Goal: Obtain resource: Download file/media

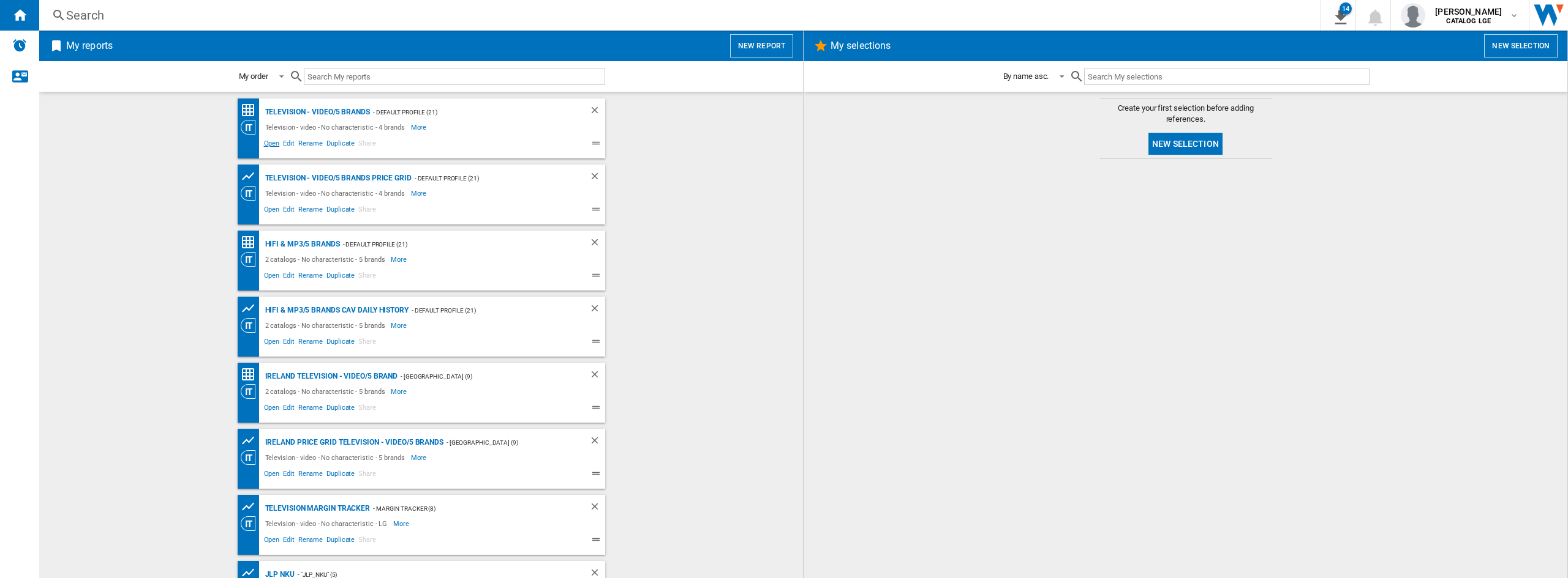
click at [264, 146] on span "Open" at bounding box center [271, 145] width 20 height 15
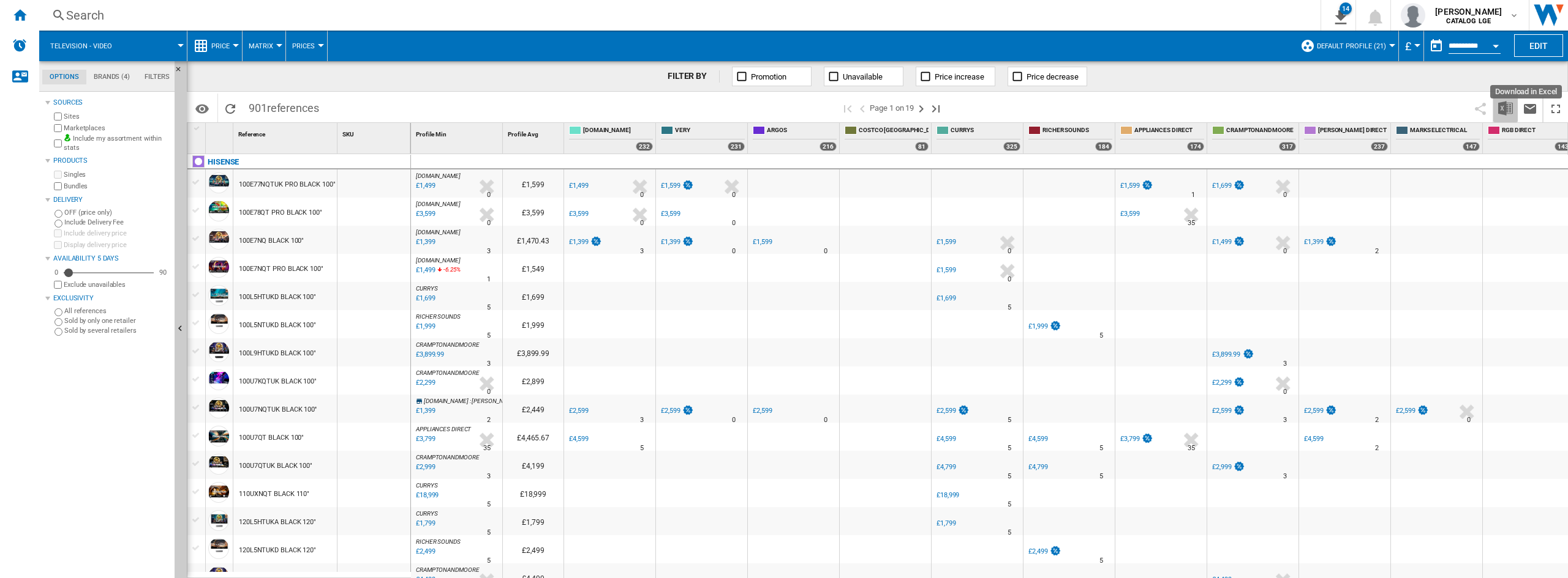
click at [1497, 110] on button "Download in Excel" at bounding box center [1506, 108] width 25 height 28
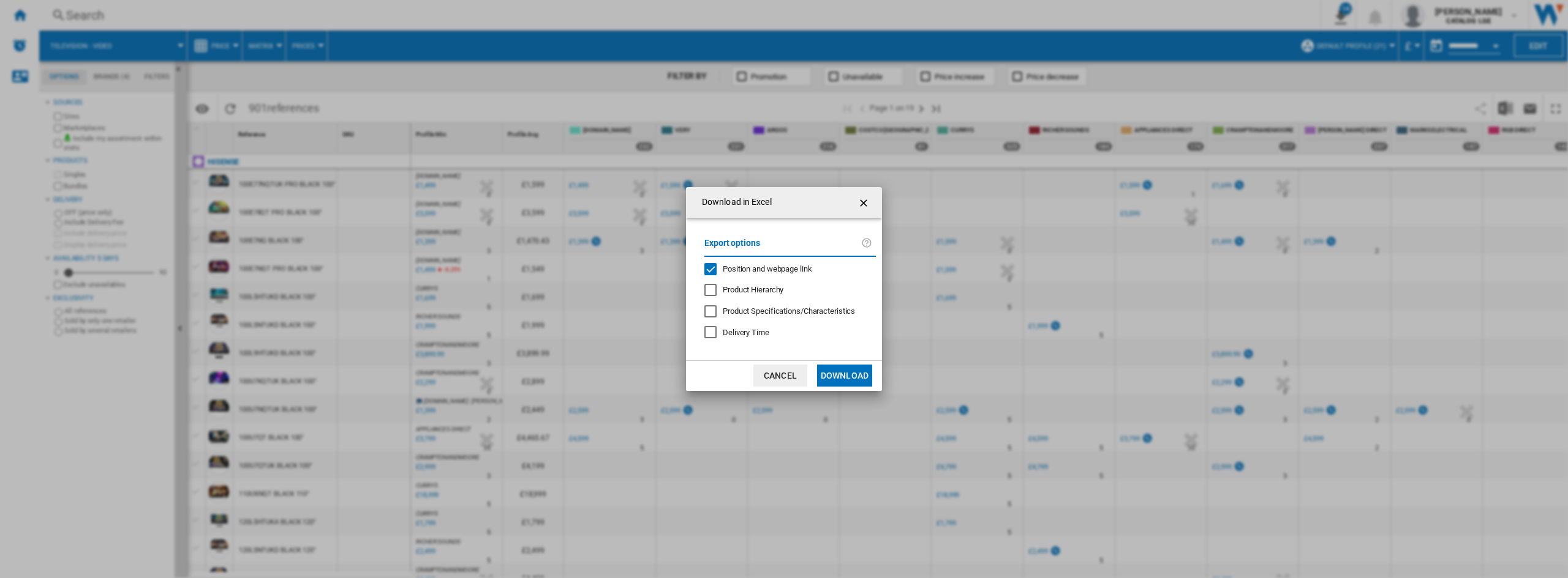
click at [754, 267] on span "Position and webpage link" at bounding box center [767, 269] width 90 height 9
click at [846, 382] on button "Download" at bounding box center [844, 375] width 55 height 22
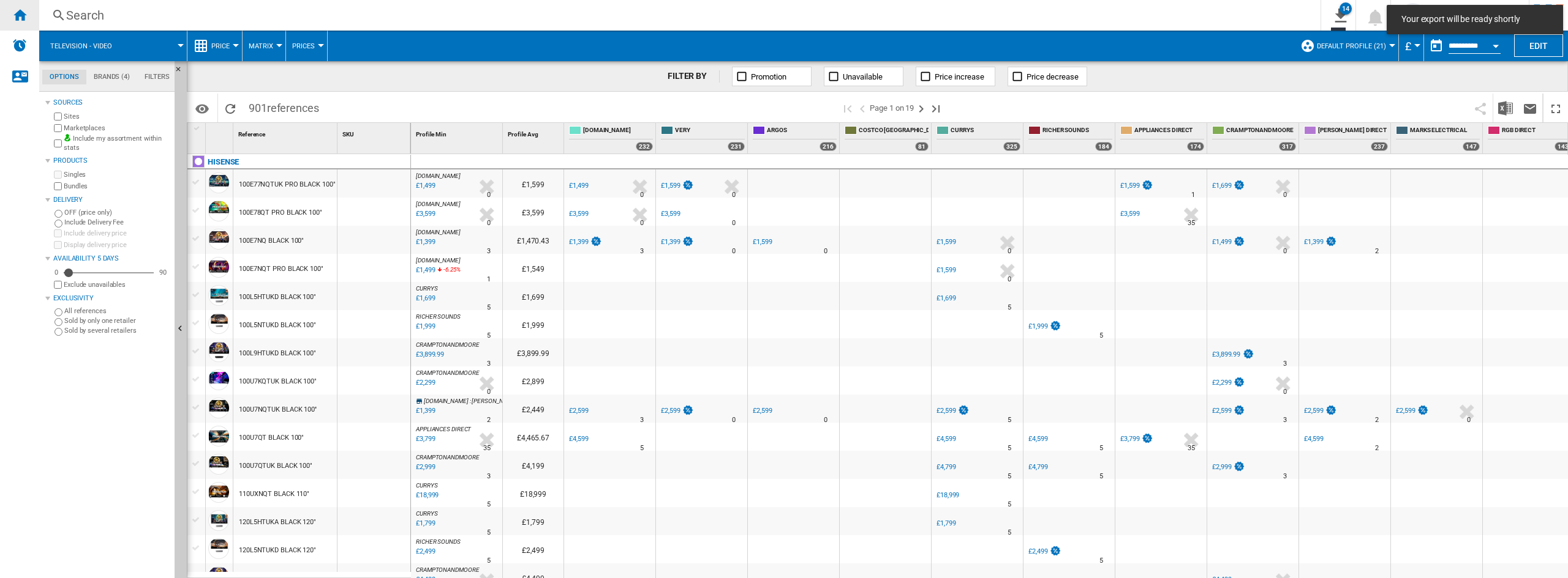
click at [4, 11] on div "Home" at bounding box center [19, 15] width 39 height 30
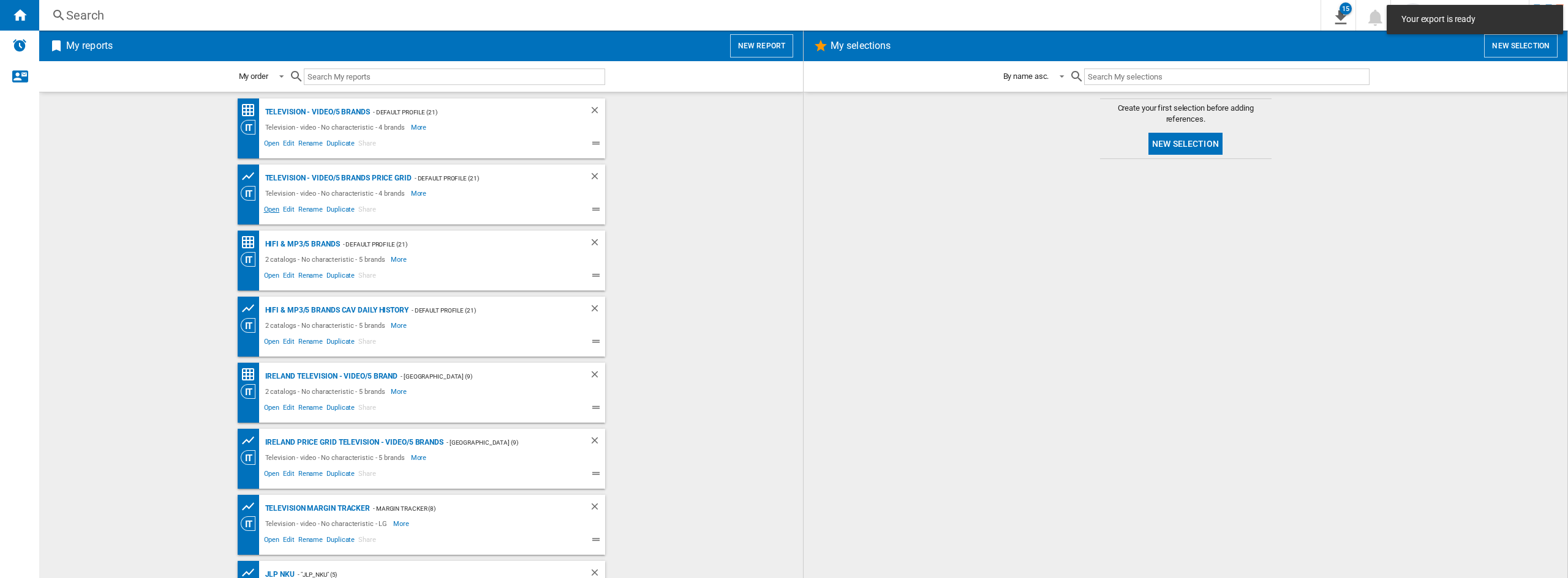
drag, startPoint x: 267, startPoint y: 211, endPoint x: 284, endPoint y: 206, distance: 17.7
click at [267, 211] on span "Open" at bounding box center [271, 212] width 20 height 15
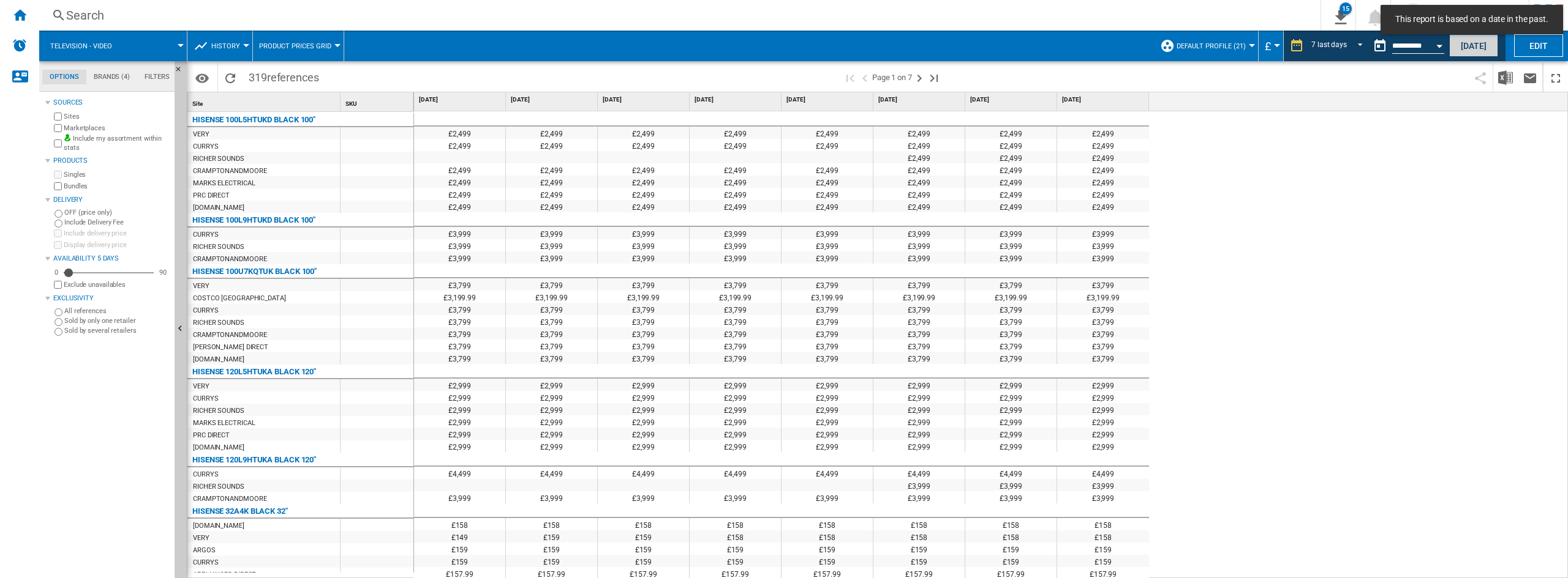
click at [1462, 56] on button "[DATE]" at bounding box center [1473, 45] width 49 height 23
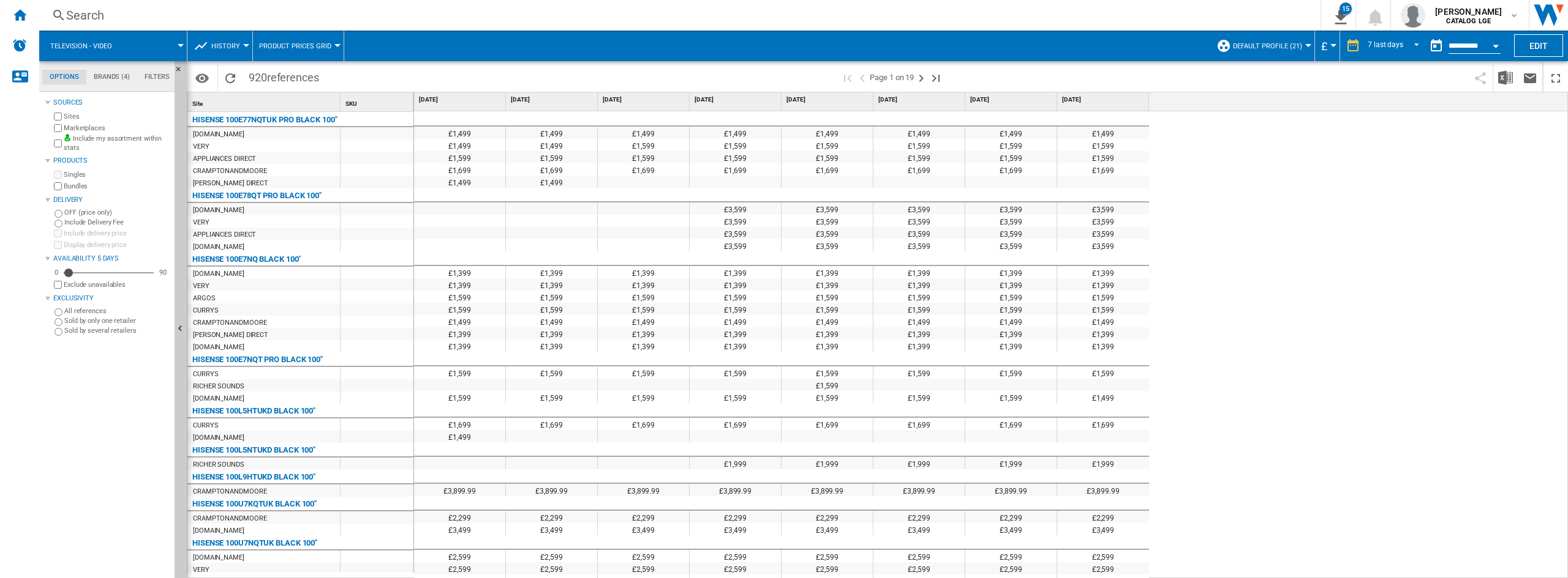
click at [1426, 94] on div "[DATE] [DATE] [DATE] [DATE] [DATE] [DATE] [DATE] [DATE]" at bounding box center [991, 101] width 1155 height 18
click at [1505, 74] on img "Download in Excel" at bounding box center [1506, 78] width 15 height 15
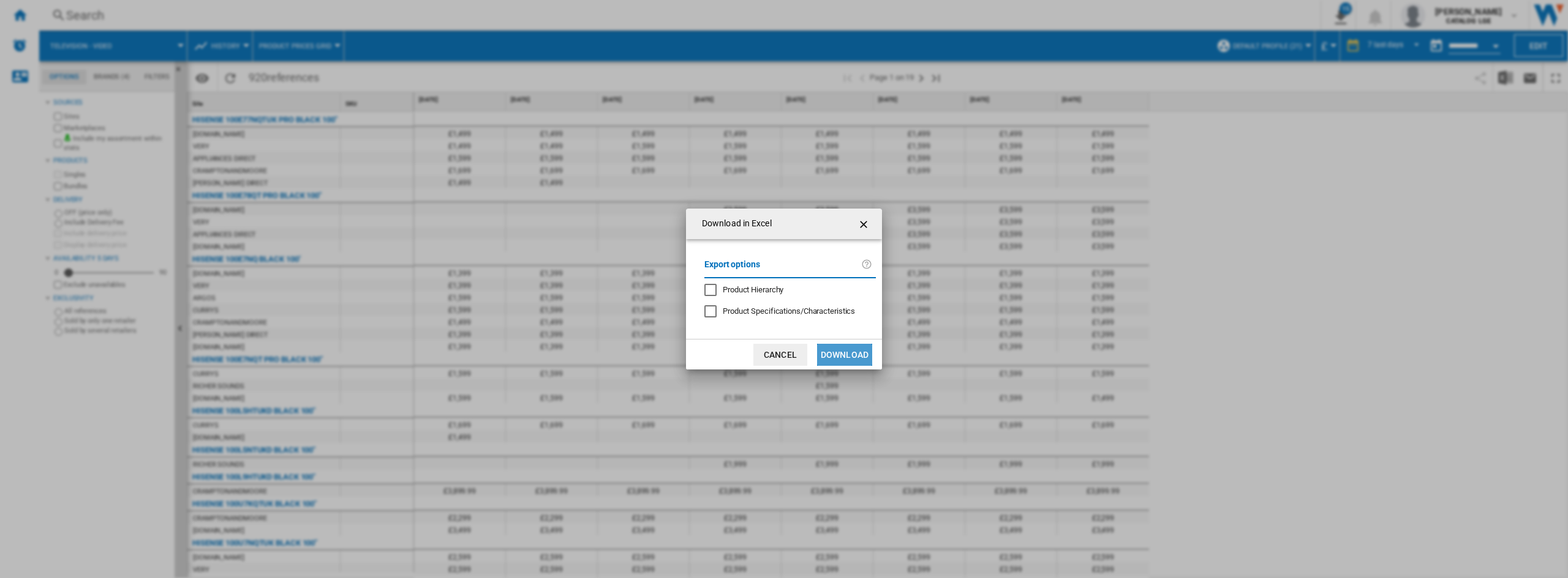
click at [867, 348] on button "Download" at bounding box center [844, 354] width 55 height 22
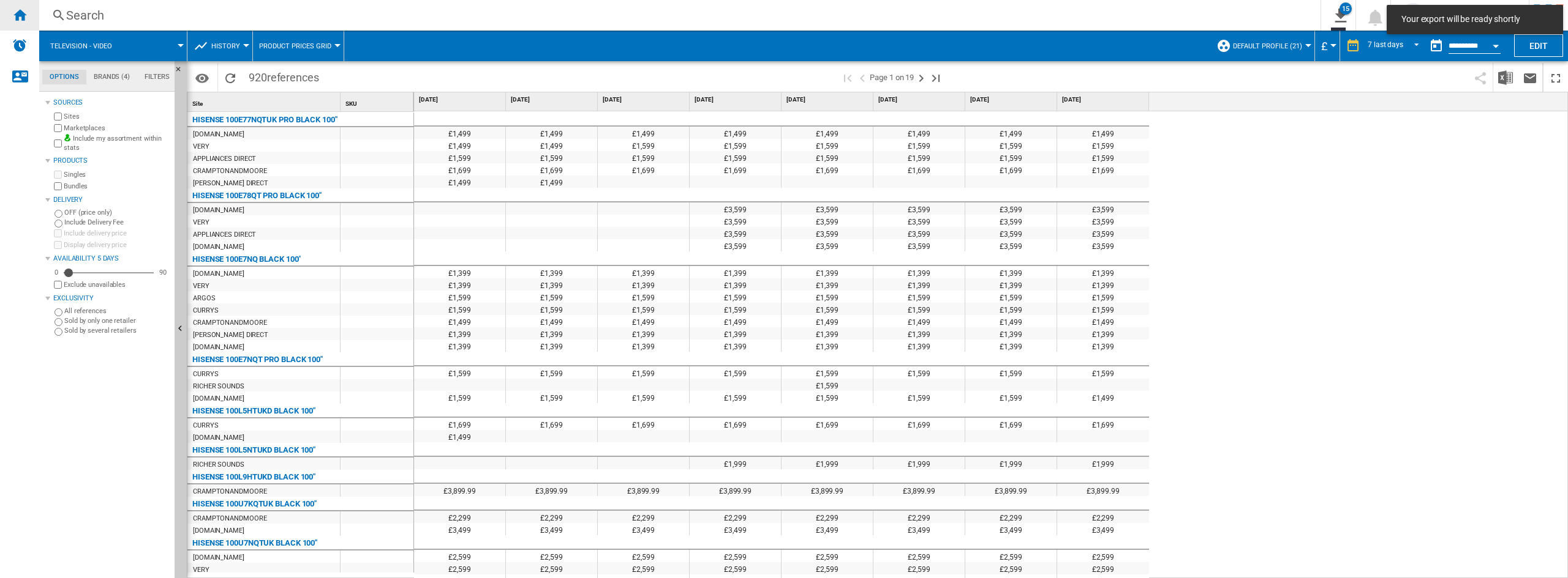
click at [18, 3] on div "Home" at bounding box center [19, 15] width 39 height 30
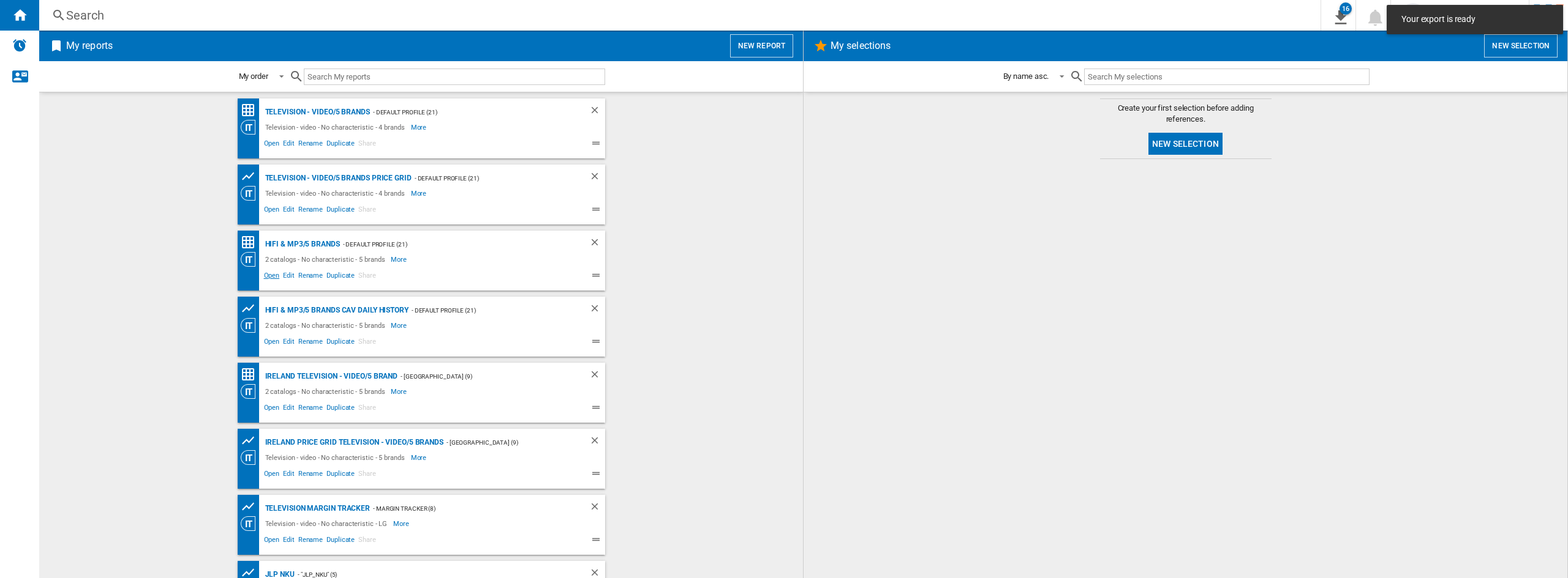
click at [268, 280] on span "Open" at bounding box center [271, 278] width 20 height 15
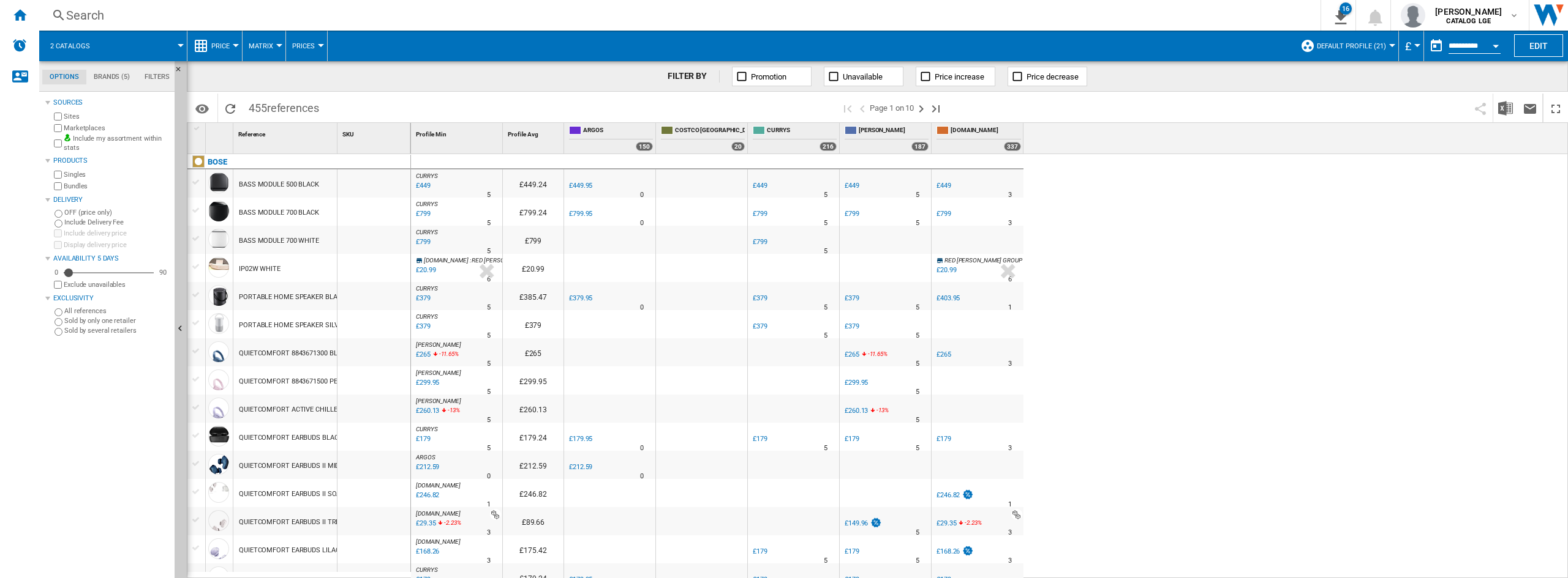
drag, startPoint x: 1400, startPoint y: 138, endPoint x: 1408, endPoint y: 106, distance: 33.0
click at [1400, 138] on div "Profile Min 1 Profile Avg 1 [GEOGRAPHIC_DATA] 150 COSTCO [GEOGRAPHIC_DATA] 20 C…" at bounding box center [990, 138] width 1158 height 30
click at [1501, 110] on img "Download in Excel" at bounding box center [1506, 109] width 15 height 15
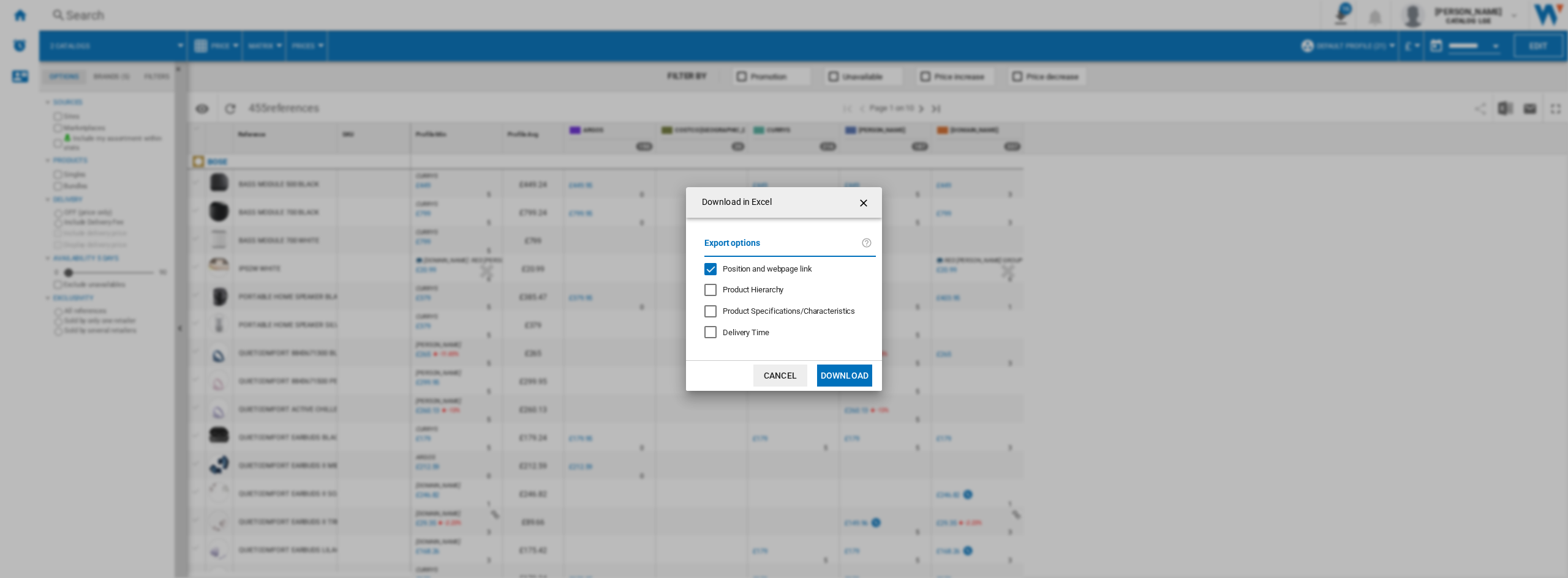
click at [746, 269] on span "Position and webpage link" at bounding box center [767, 269] width 90 height 9
click at [856, 375] on button "Download" at bounding box center [844, 375] width 55 height 22
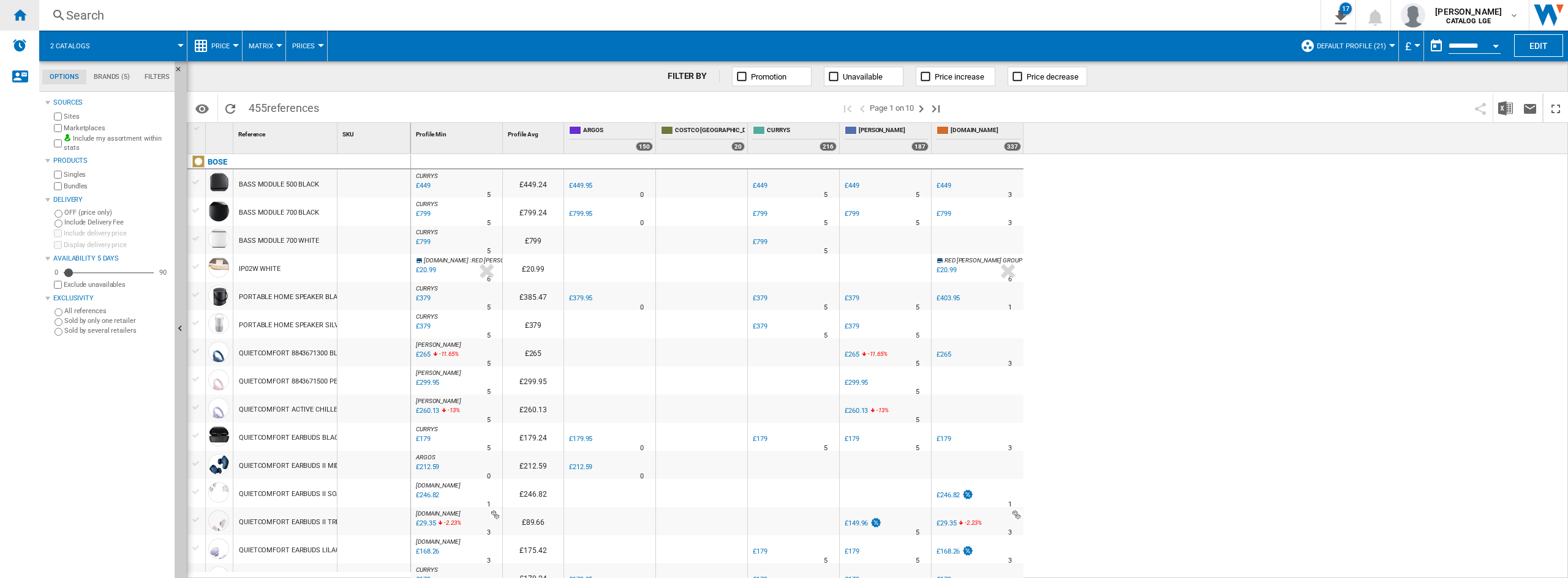
click at [16, 15] on ng-md-icon "Home" at bounding box center [20, 15] width 15 height 15
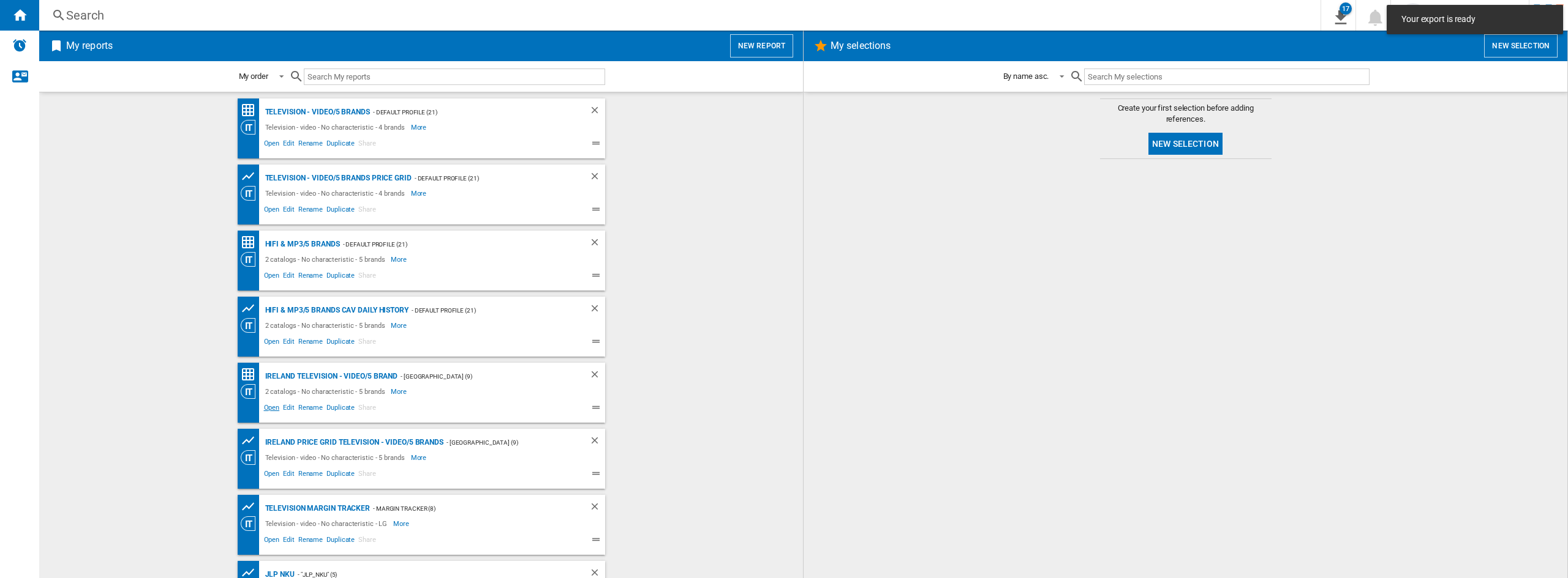
click at [270, 413] on span "Open" at bounding box center [271, 410] width 20 height 15
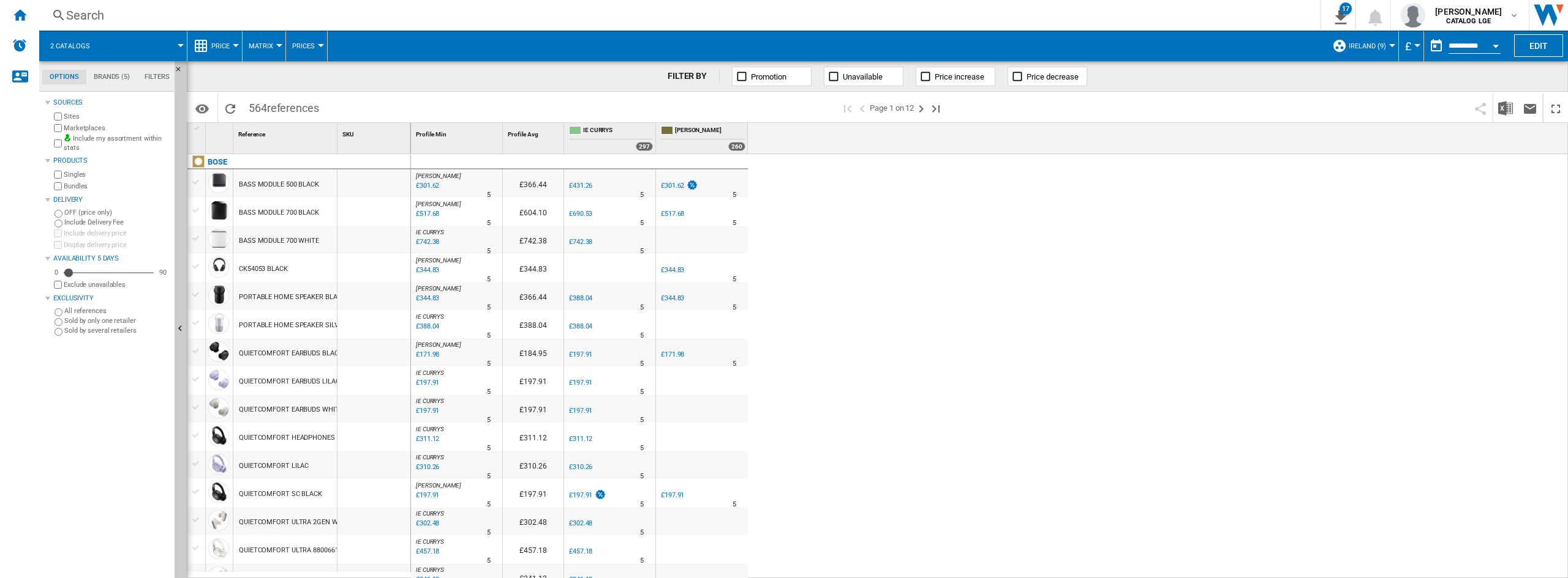
click at [1415, 42] on md-menu "£ Argentin Peso Australian Dollar balboa Bolivia [GEOGRAPHIC_DATA] Bulgarian le…" at bounding box center [1411, 45] width 26 height 30
click at [1409, 47] on button "£" at bounding box center [1411, 45] width 12 height 30
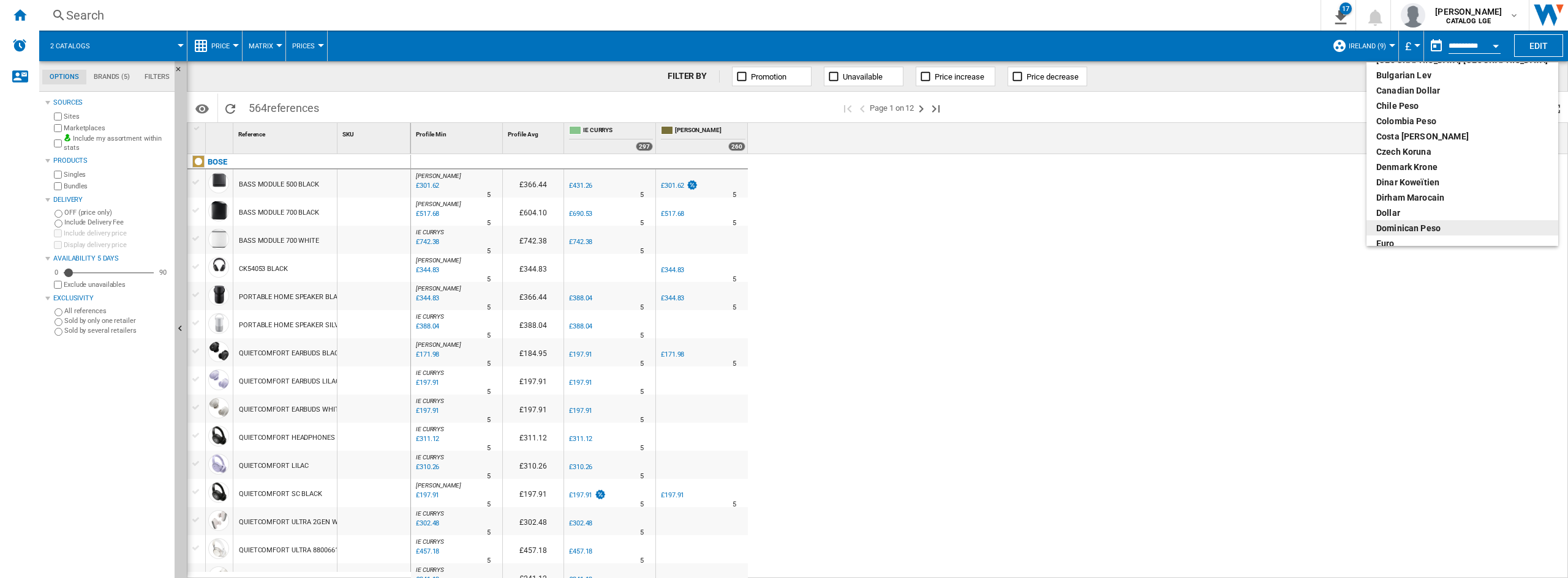
scroll to position [123, 0]
click at [1404, 183] on div "euro" at bounding box center [1462, 182] width 172 height 12
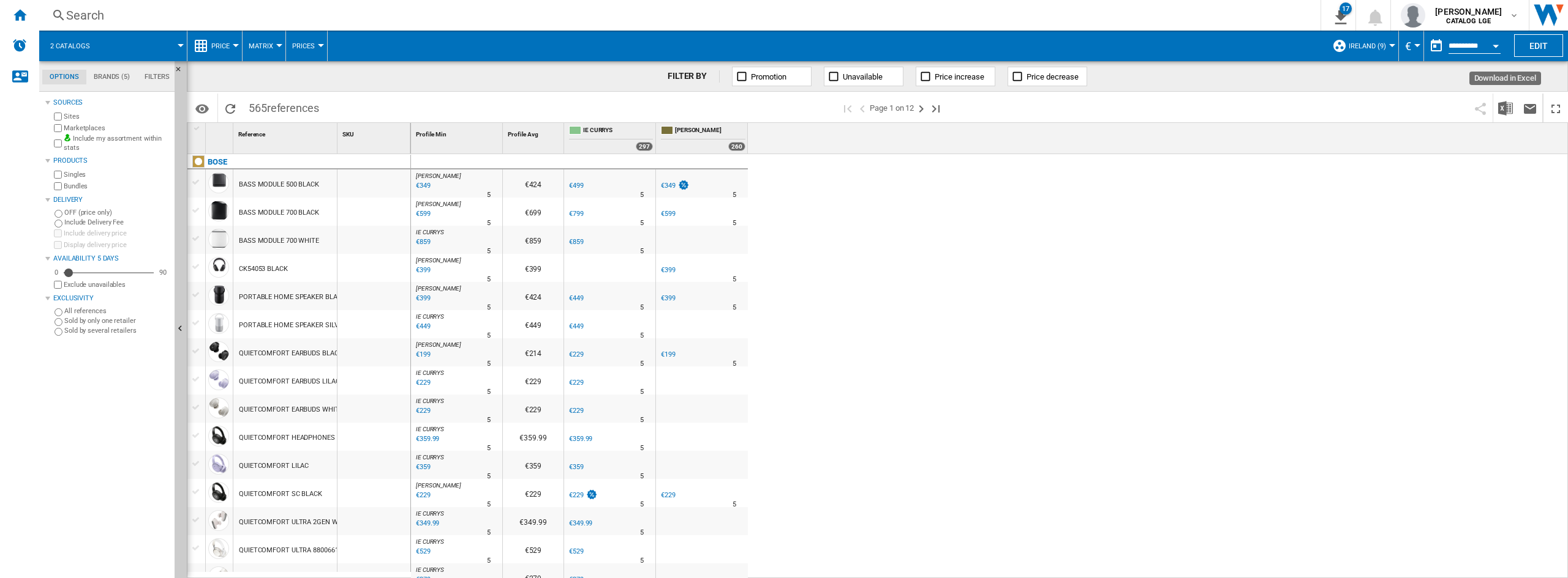
click at [1500, 110] on img "Download in Excel" at bounding box center [1506, 109] width 15 height 15
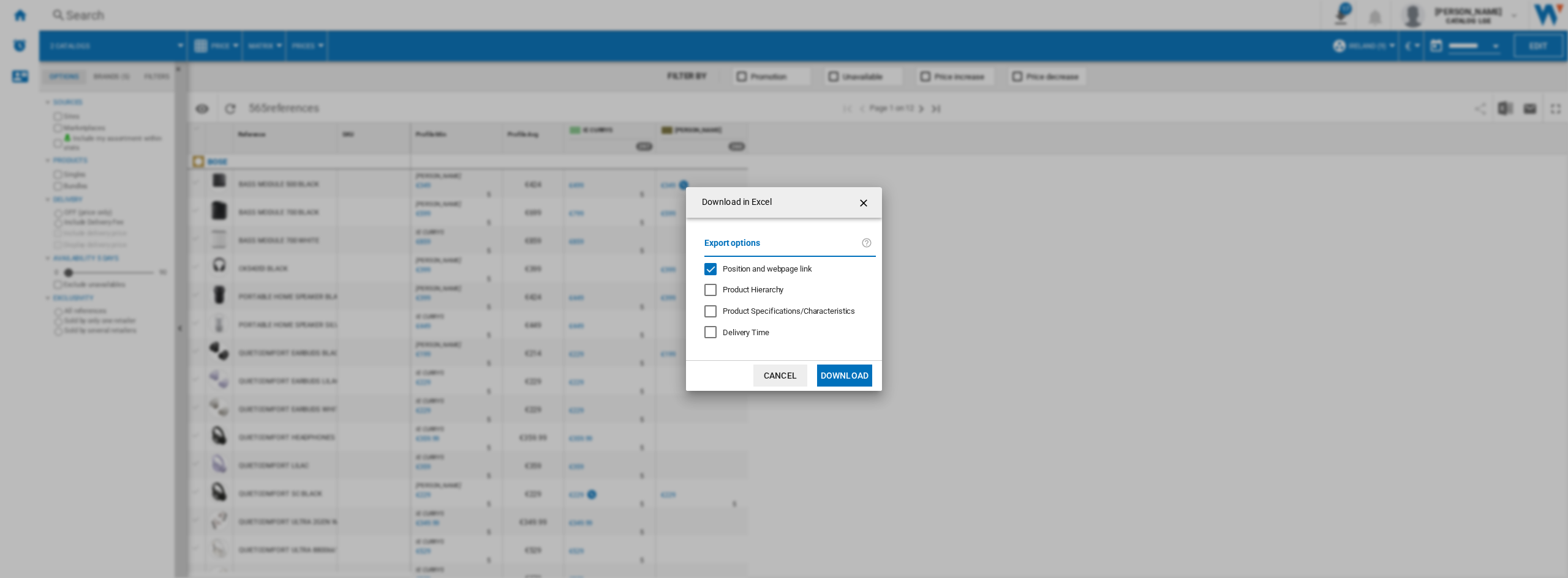
click at [798, 265] on span "Position and webpage link" at bounding box center [767, 269] width 90 height 9
click at [837, 385] on button "Download" at bounding box center [844, 375] width 55 height 22
